Goal: Task Accomplishment & Management: Manage account settings

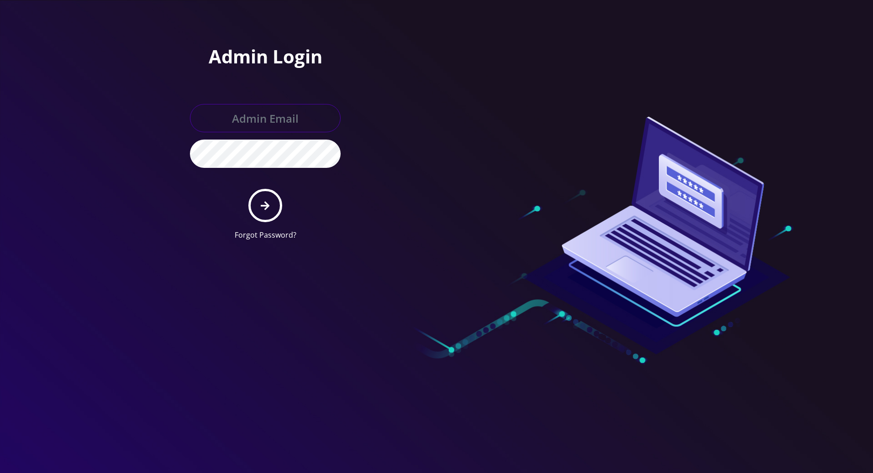
type input "[PERSON_NAME][EMAIL_ADDRESS][DOMAIN_NAME]"
click at [272, 203] on button "submit" at bounding box center [264, 205] width 33 height 33
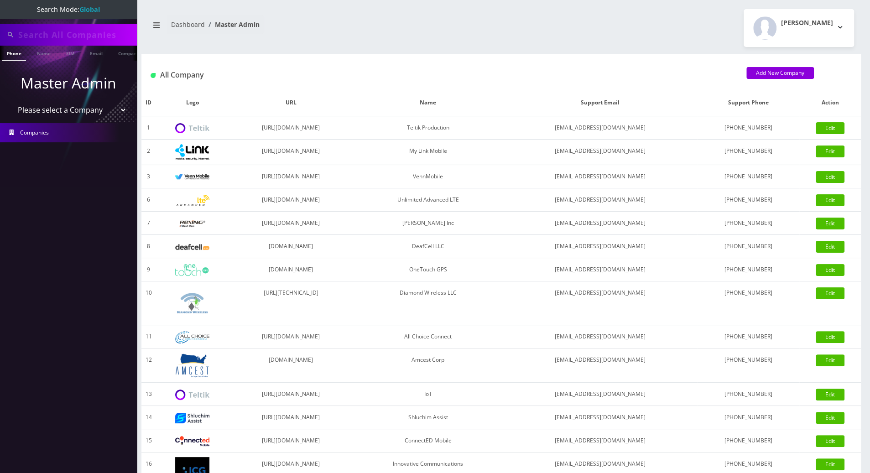
click at [10, 53] on link "Phone" at bounding box center [14, 53] width 24 height 15
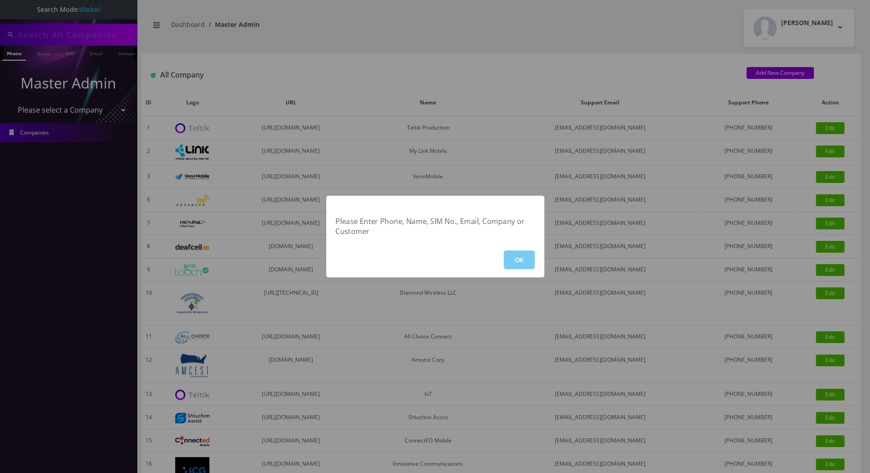
click at [528, 257] on button "OK" at bounding box center [519, 260] width 31 height 19
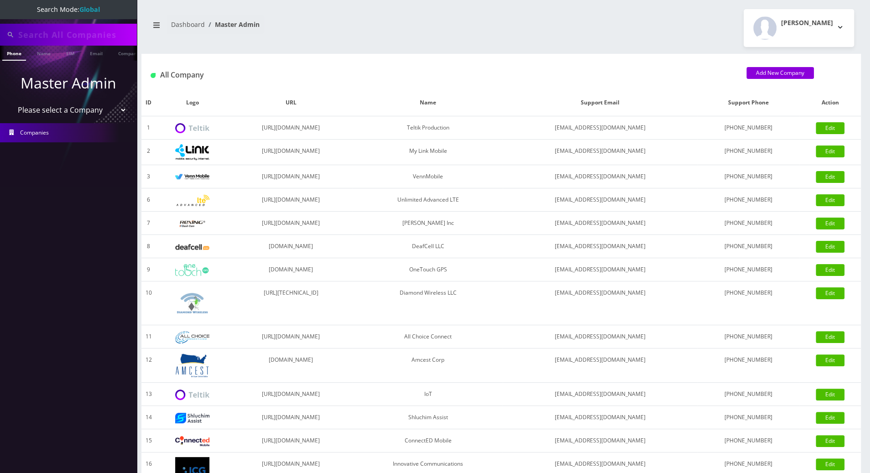
click at [58, 32] on input "text" at bounding box center [76, 34] width 116 height 17
drag, startPoint x: 75, startPoint y: 36, endPoint x: -1, endPoint y: 31, distance: 75.9
click at [0, 31] on html "Search Mode: Global 9294091883 Phone Name SIM Email Company Customer Master Adm…" at bounding box center [435, 313] width 870 height 627
type input "9294091883"
click at [9, 55] on div "Phone Name SIM Email Company Customer" at bounding box center [68, 53] width 137 height 15
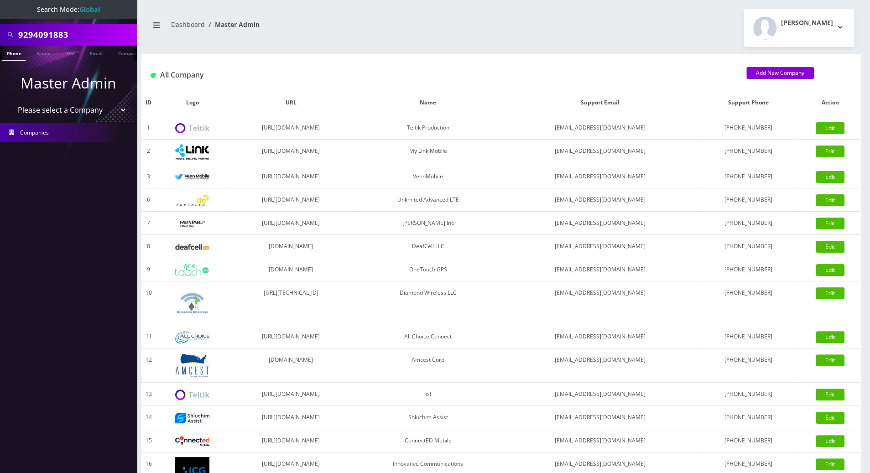
click at [18, 179] on nav "Search Mode: Global 9294091883 Phone Name SIM Email Company Customer Master Adm…" at bounding box center [68, 236] width 137 height 473
click at [12, 52] on link "Phone" at bounding box center [14, 53] width 24 height 15
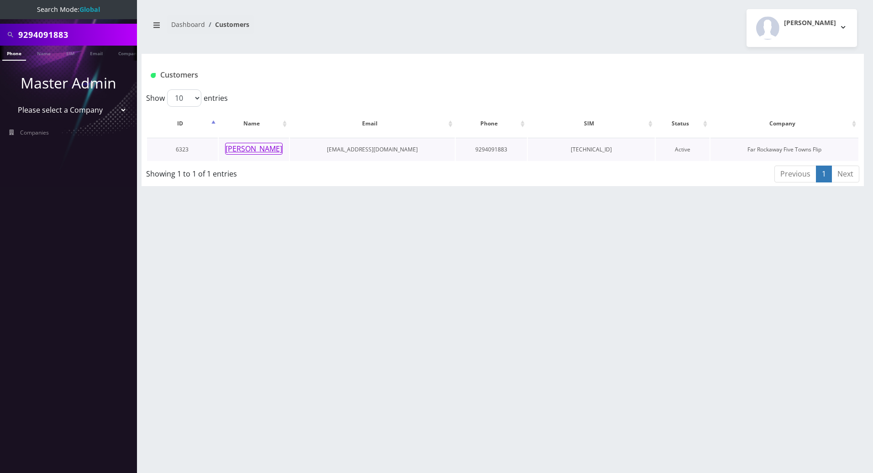
click at [255, 149] on button "tzipi katz" at bounding box center [254, 149] width 58 height 12
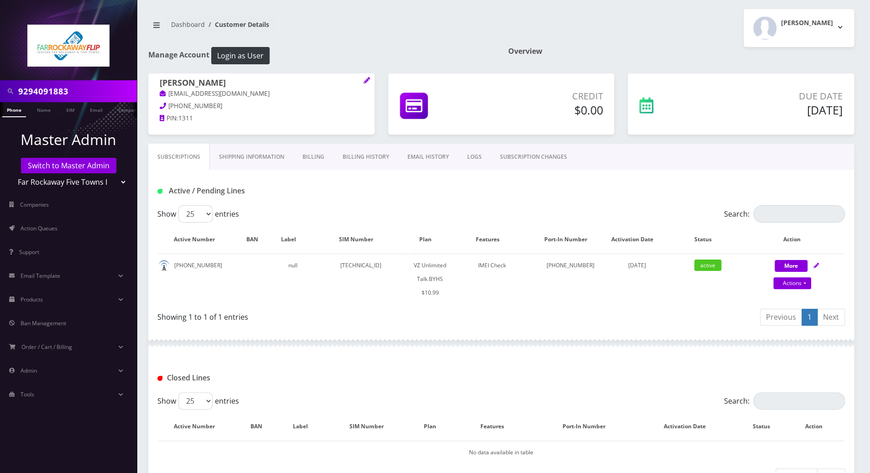
click at [359, 158] on link "Billing History" at bounding box center [366, 157] width 65 height 26
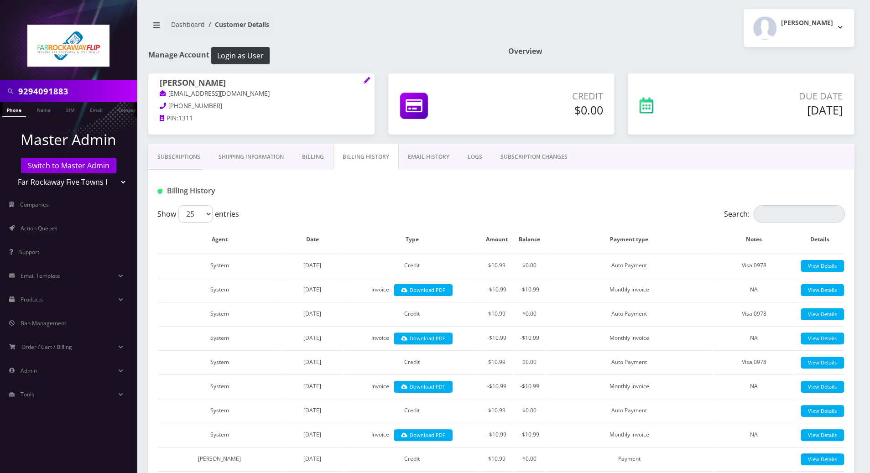
click at [177, 155] on link "Subscriptions" at bounding box center [178, 157] width 61 height 26
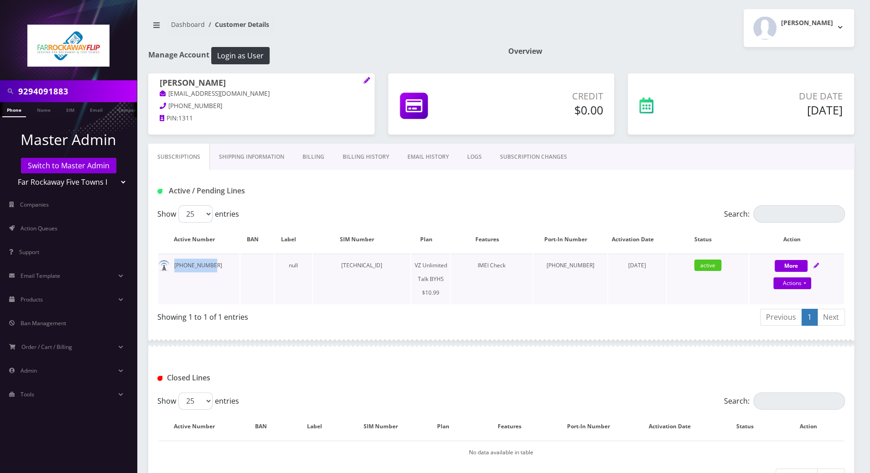
drag, startPoint x: 210, startPoint y: 267, endPoint x: 168, endPoint y: 265, distance: 42.9
click at [168, 265] on td "929-409-1883" at bounding box center [198, 279] width 81 height 51
copy td "929-409-1883"
click at [817, 266] on icon at bounding box center [816, 265] width 5 height 5
select select "467"
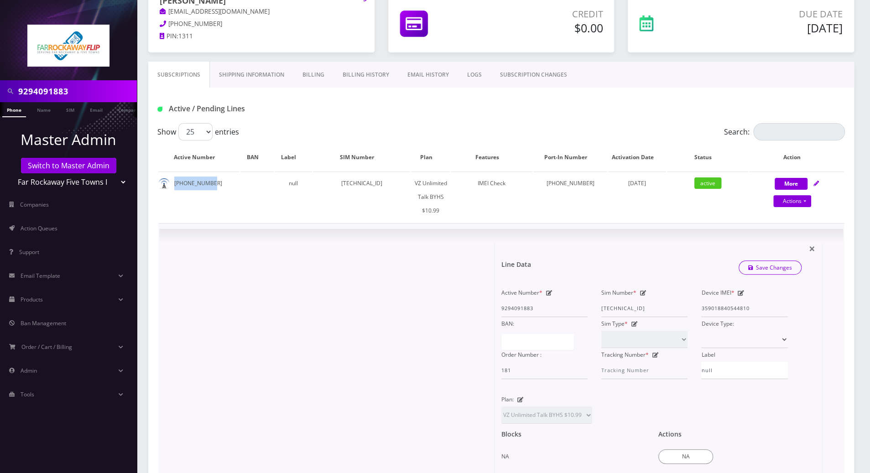
scroll to position [121, 0]
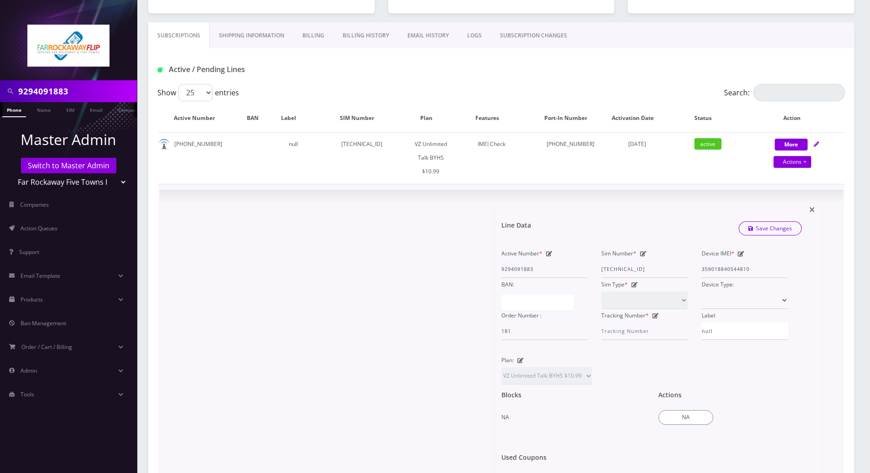
click at [364, 233] on div at bounding box center [330, 358] width 329 height 309
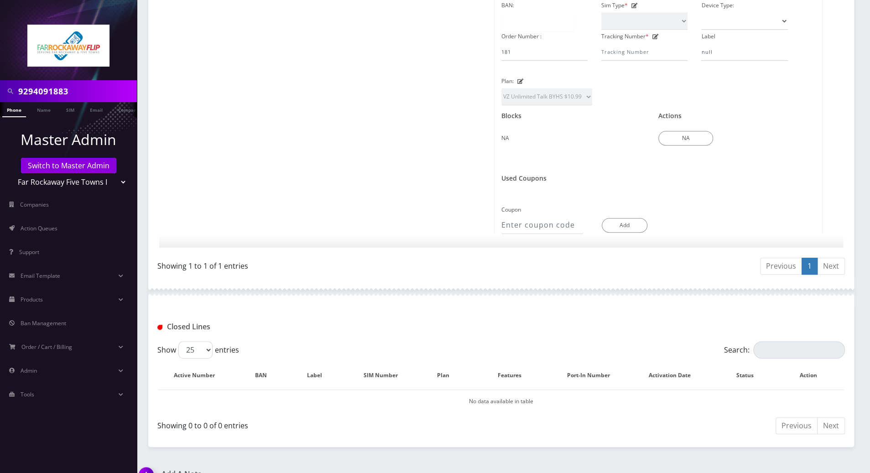
scroll to position [262, 0]
